Goal: Use online tool/utility: Use online tool/utility

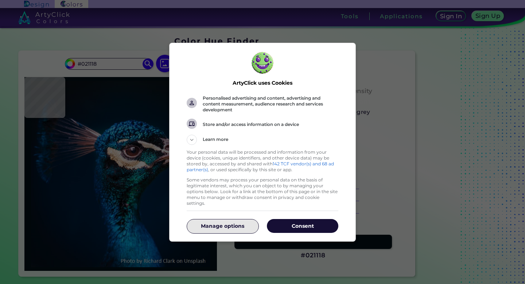
click at [232, 222] on p "Manage options" at bounding box center [222, 225] width 71 height 7
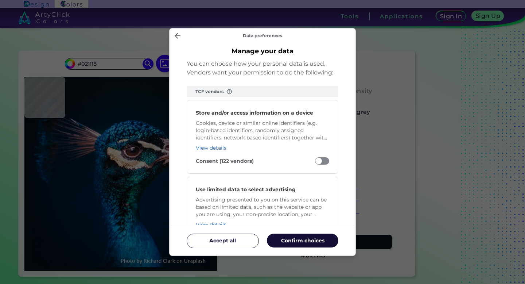
scroll to position [3, 0]
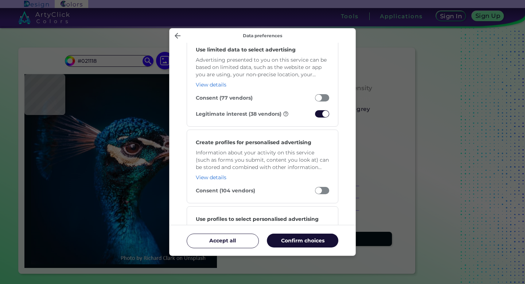
click at [325, 115] on span "Manage your data" at bounding box center [322, 113] width 14 height 7
click at [315, 116] on input "Legitimate interest (38 vendors)" at bounding box center [315, 116] width 0 height 0
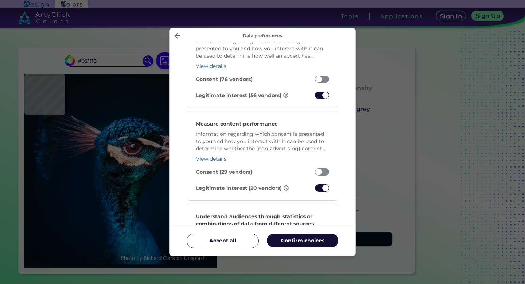
scroll to position [560, 0]
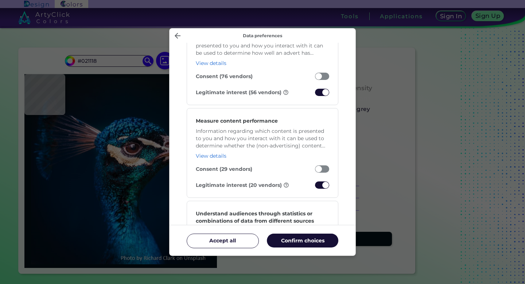
click at [325, 89] on span "Manage your data" at bounding box center [322, 92] width 14 height 7
click at [315, 94] on input "Legitimate interest (56 vendors)" at bounding box center [315, 94] width 0 height 0
click at [317, 186] on span "Manage your data" at bounding box center [322, 184] width 14 height 7
click at [315, 187] on input "Legitimate interest (20 vendors)" at bounding box center [315, 187] width 0 height 0
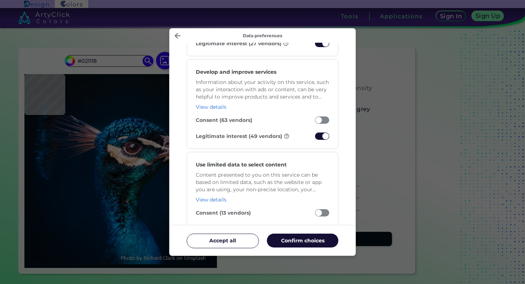
scroll to position [784, 0]
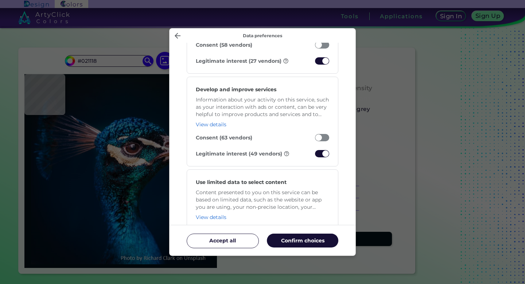
click at [322, 61] on span "Manage your data" at bounding box center [322, 60] width 14 height 7
click at [315, 63] on input "Legitimate interest (27 vendors)" at bounding box center [315, 63] width 0 height 0
click at [324, 151] on span "Manage your data" at bounding box center [322, 153] width 14 height 7
click at [315, 155] on input "Legitimate interest (49 vendors)" at bounding box center [315, 155] width 0 height 0
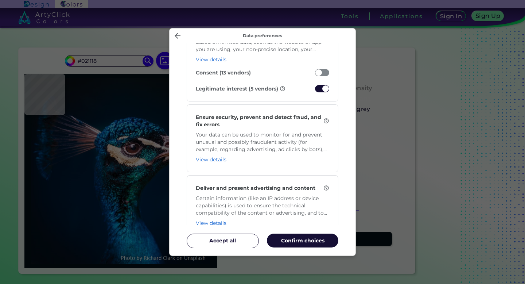
scroll to position [957, 0]
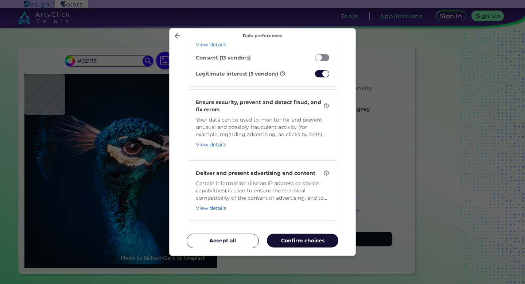
click at [322, 69] on div "Use limited data to select content Content presented to you on this service can…" at bounding box center [263, 42] width 152 height 90
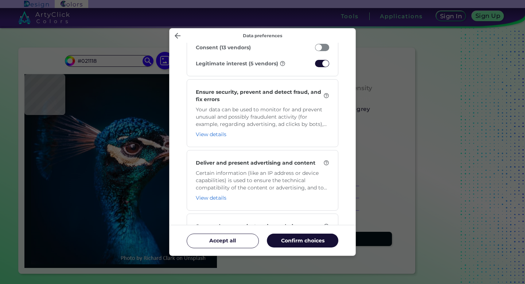
scroll to position [967, 0]
click at [324, 67] on div "Use limited data to select content Content presented to you on this service can…" at bounding box center [263, 31] width 152 height 90
click at [324, 64] on span "Manage your data" at bounding box center [322, 62] width 14 height 7
click at [315, 65] on input "Legitimate interest (5 vendors)" at bounding box center [315, 65] width 0 height 0
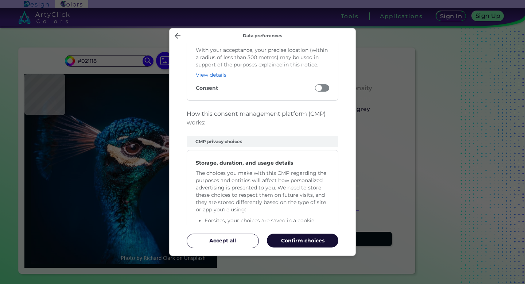
scroll to position [1544, 0]
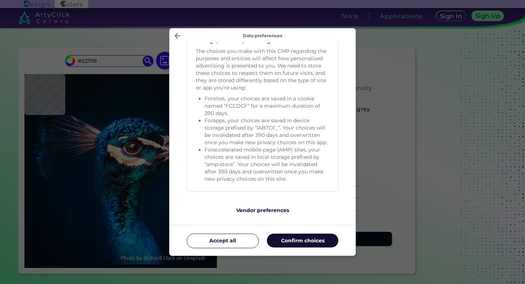
click at [290, 238] on p "Confirm choices" at bounding box center [302, 240] width 71 height 7
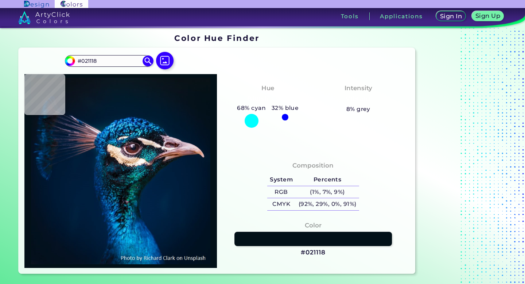
type input "#00162d"
type input "#00162D"
type input "#05172b"
type input "#05172B"
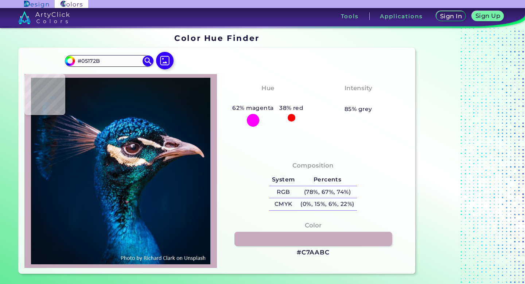
type input "#c7aabc"
type input "#C7AABC"
type input "#061729"
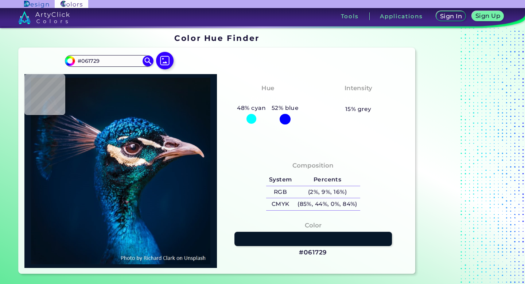
type input "#071828"
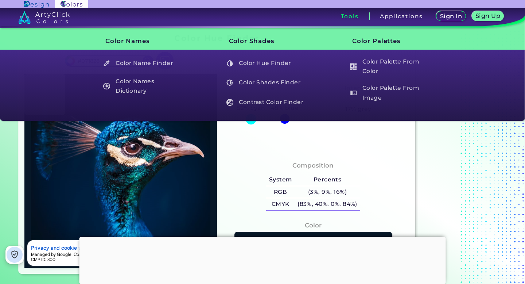
type input "#001f36"
type input "#001F36"
type input "#023d67"
type input "#023D67"
type input "#004178"
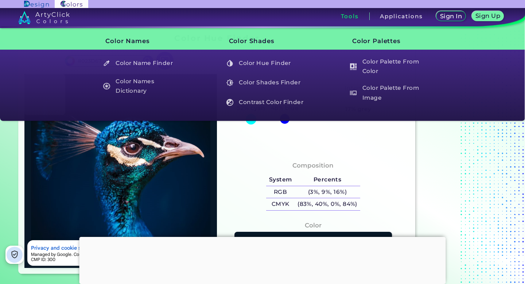
type input "#004178"
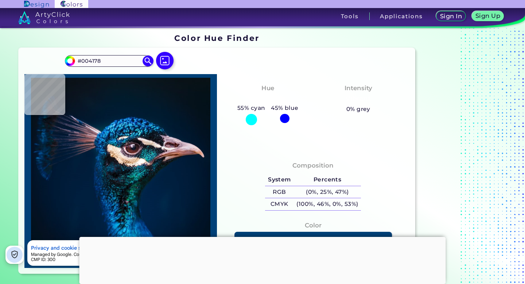
type input "#054a85"
type input "#054A85"
type input "#003a76"
type input "#003A76"
type input "#022a45"
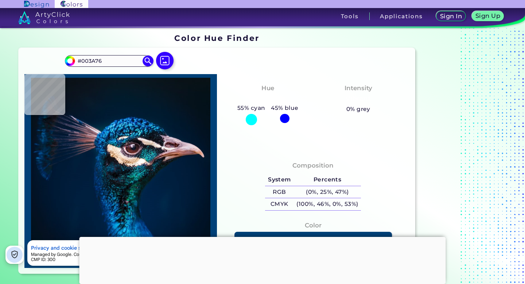
type input "#022A45"
type input "#0f5d83"
type input "#0F5D83"
type input "#004b74"
type input "#004B74"
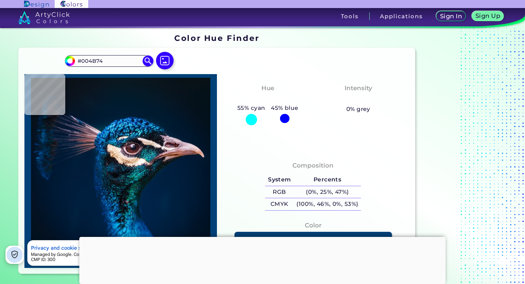
type input "#114769"
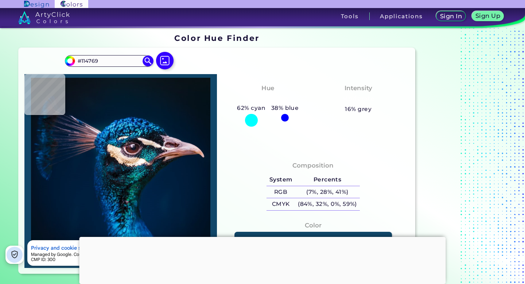
type input "#071822"
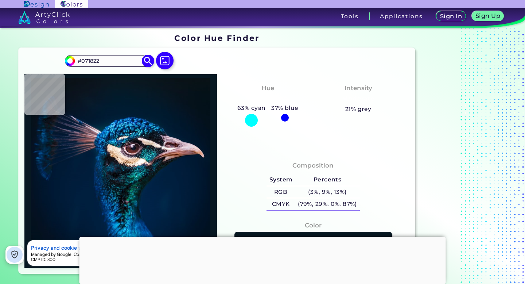
click at [92, 63] on input "#071822" at bounding box center [109, 61] width 68 height 10
type input "#522094"
click at [145, 60] on img at bounding box center [148, 61] width 13 height 13
type input "#522094"
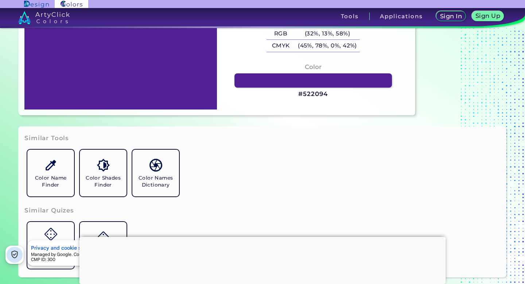
scroll to position [0, 0]
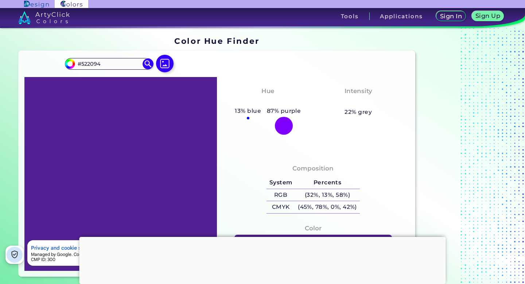
click at [267, 93] on h4 "Hue" at bounding box center [268, 91] width 13 height 11
click at [350, 96] on div "Intensity Moderate 22% grey" at bounding box center [358, 101] width 90 height 37
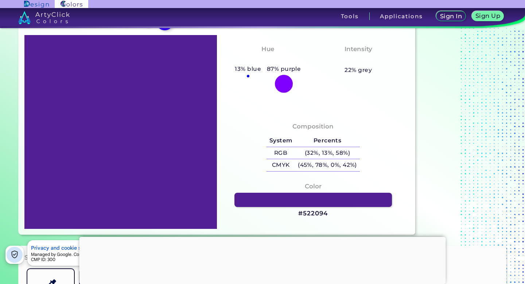
scroll to position [28, 0]
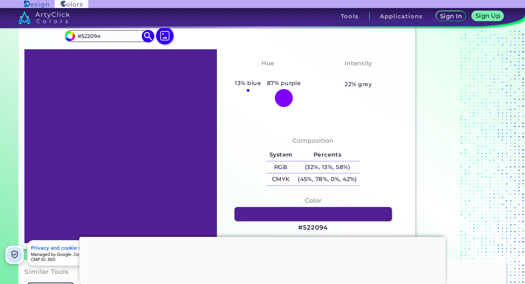
click at [107, 33] on input "#522094" at bounding box center [109, 36] width 68 height 10
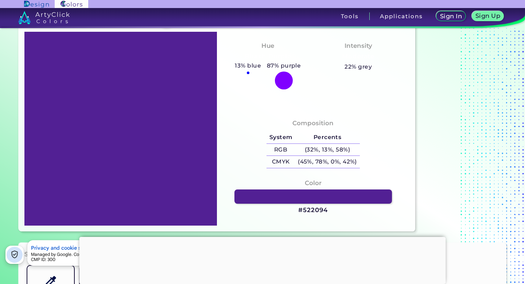
scroll to position [45, 0]
